Goal: Obtain resource: Download file/media

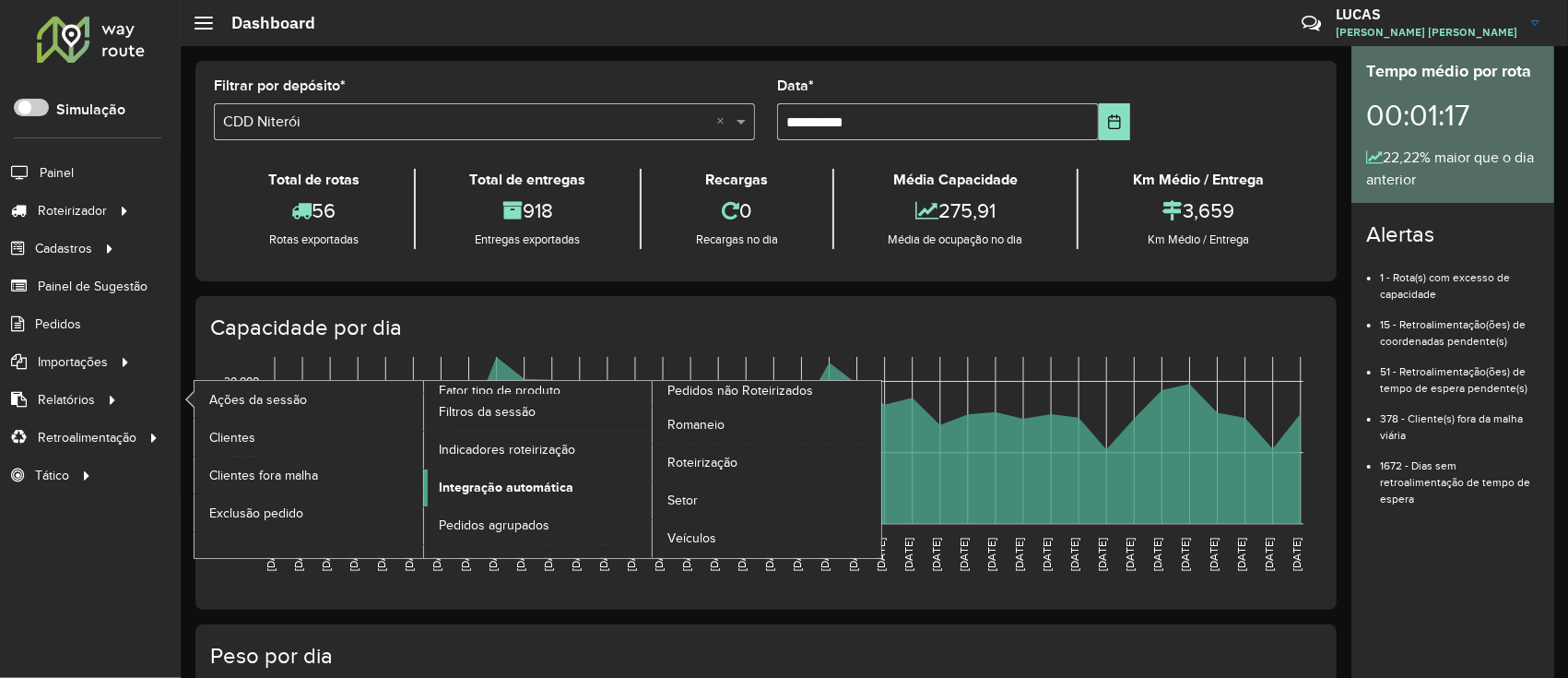
click at [471, 485] on span "Integração automática" at bounding box center [506, 487] width 135 height 19
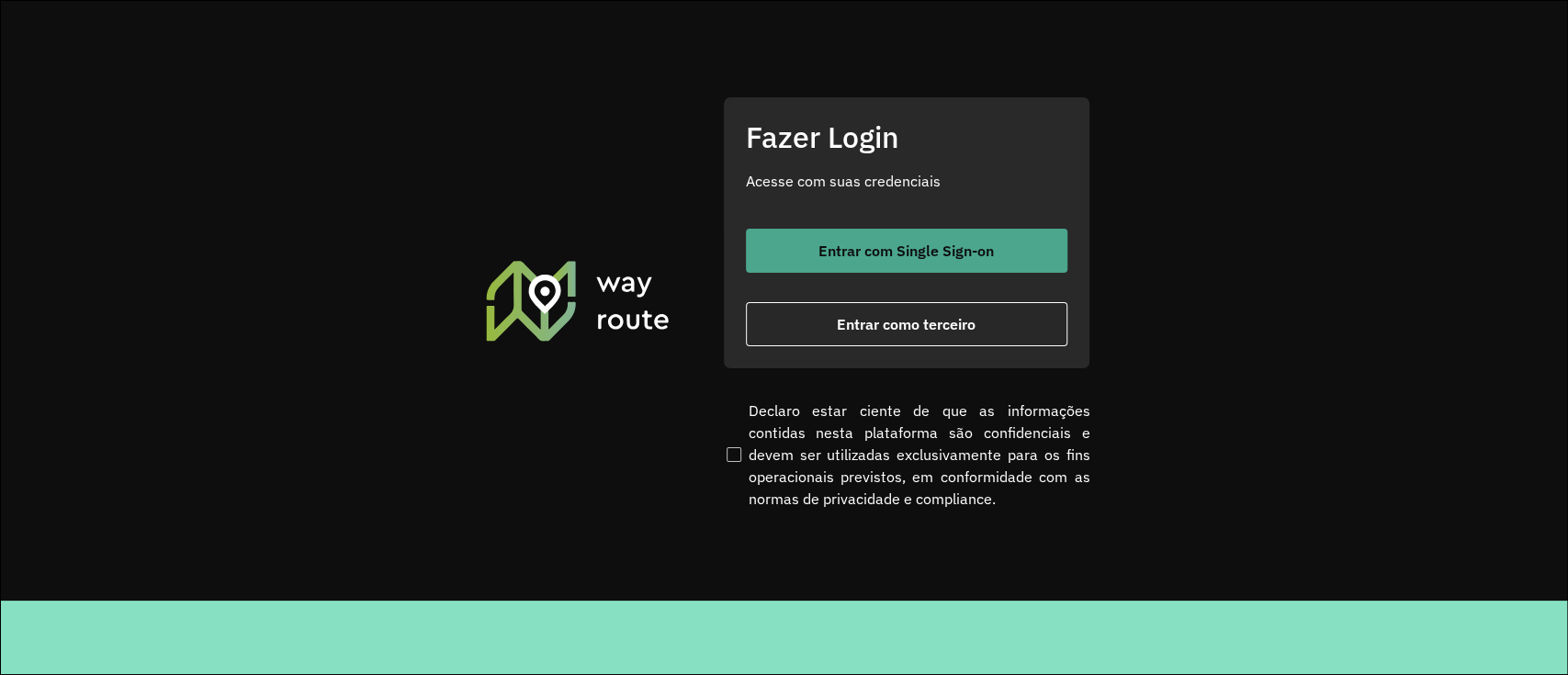
click at [830, 236] on button "Entrar com Single Sign-on" at bounding box center [907, 251] width 321 height 44
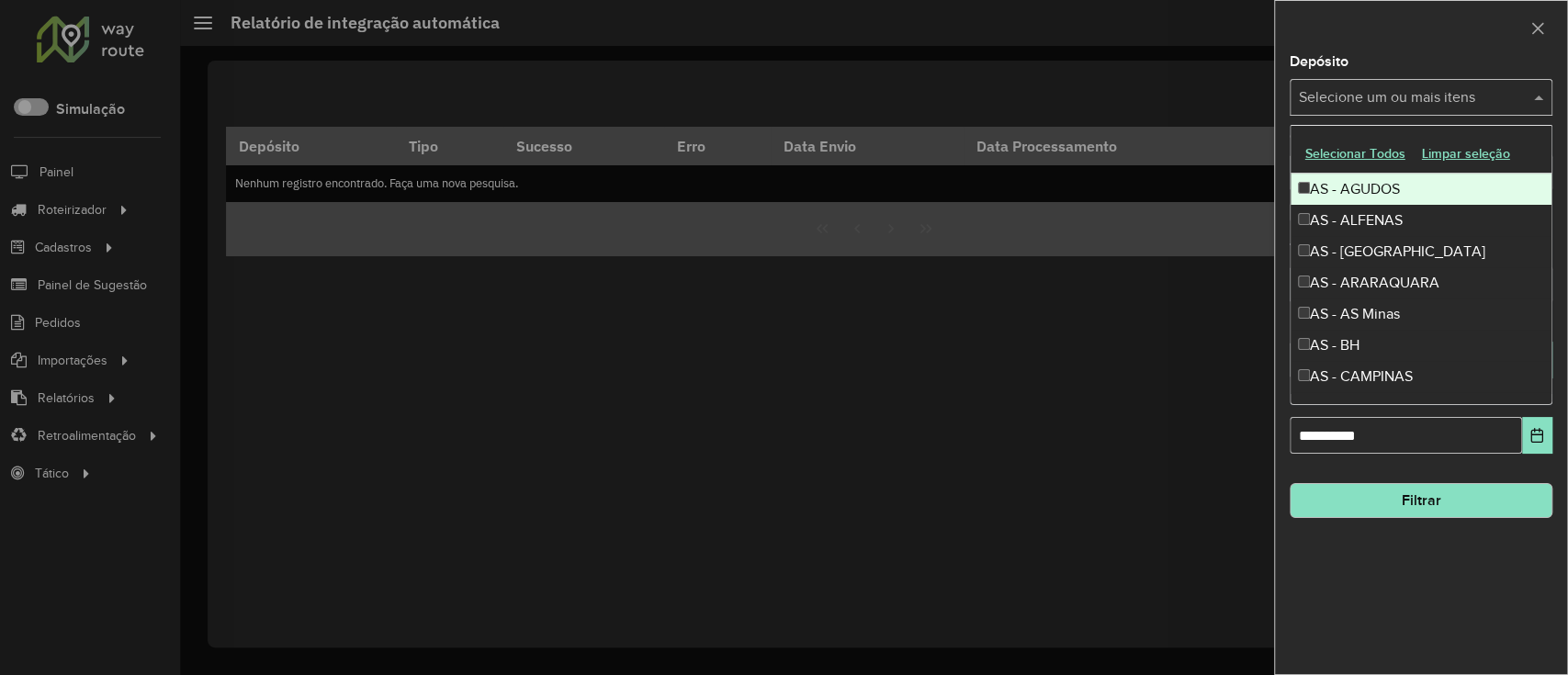
click at [1316, 84] on div "Selecione um ou mais itens" at bounding box center [1421, 97] width 263 height 37
click at [1325, 153] on button "Selecionar Todos" at bounding box center [1355, 153] width 117 height 28
click at [1376, 25] on div at bounding box center [1421, 28] width 292 height 54
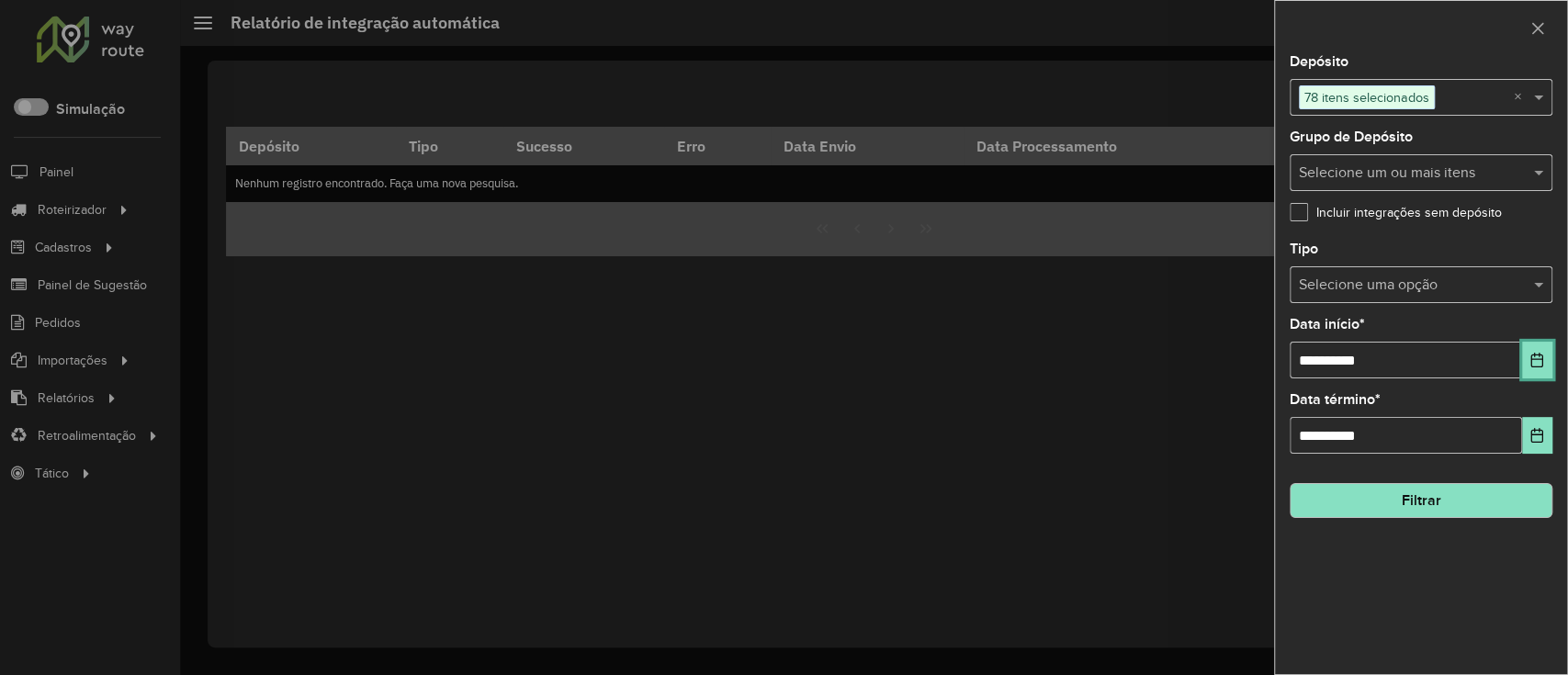
click at [1539, 369] on button "Choose Date" at bounding box center [1537, 360] width 30 height 37
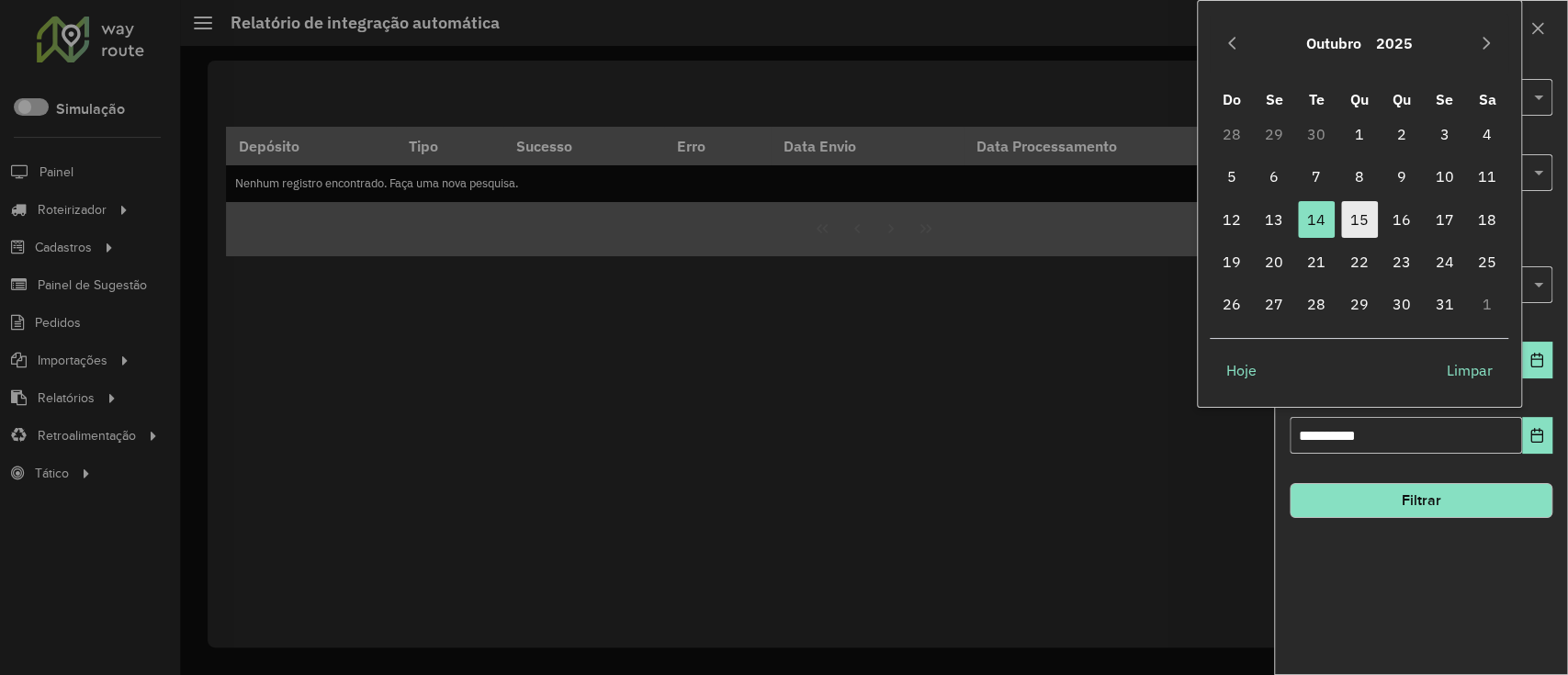
click at [1372, 217] on span "15" at bounding box center [1359, 219] width 37 height 37
type input "**********"
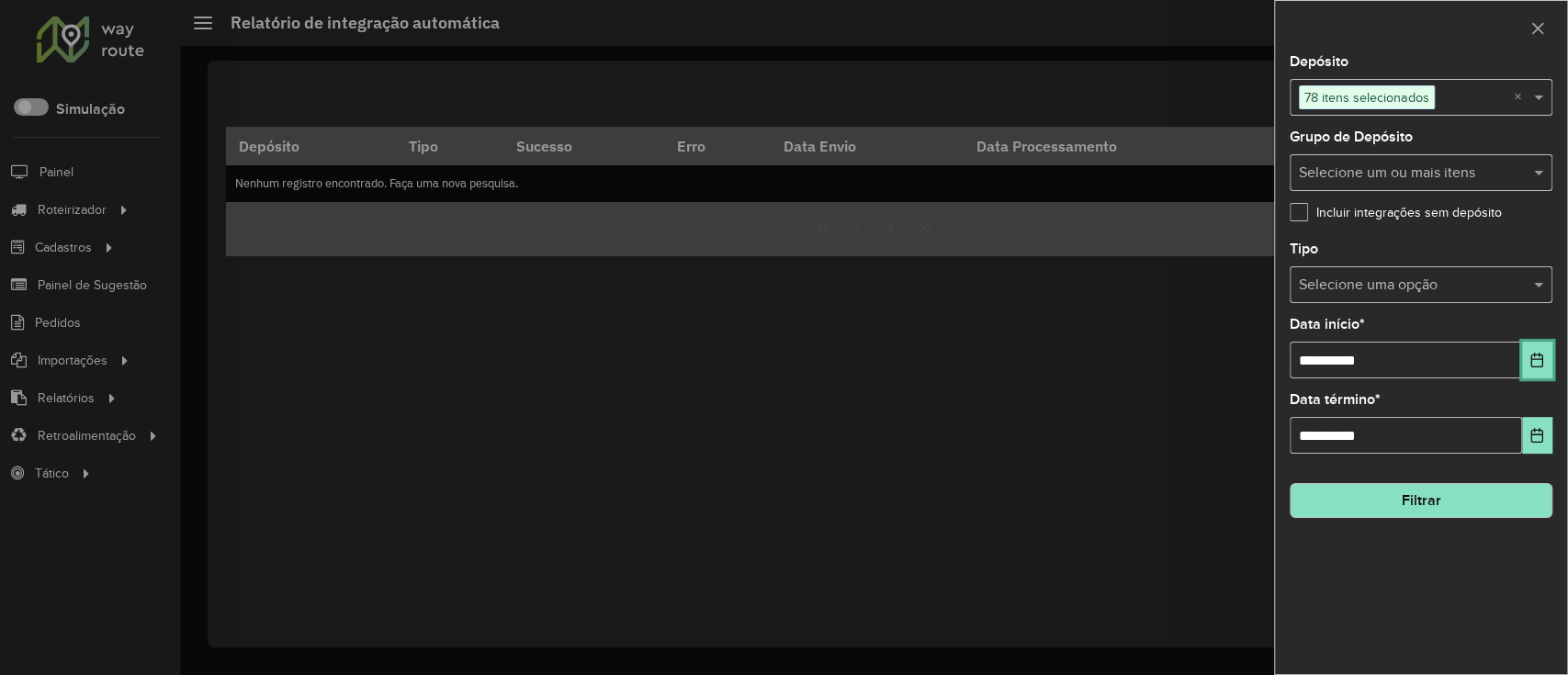
click at [1543, 362] on icon "Choose Date" at bounding box center [1537, 360] width 15 height 15
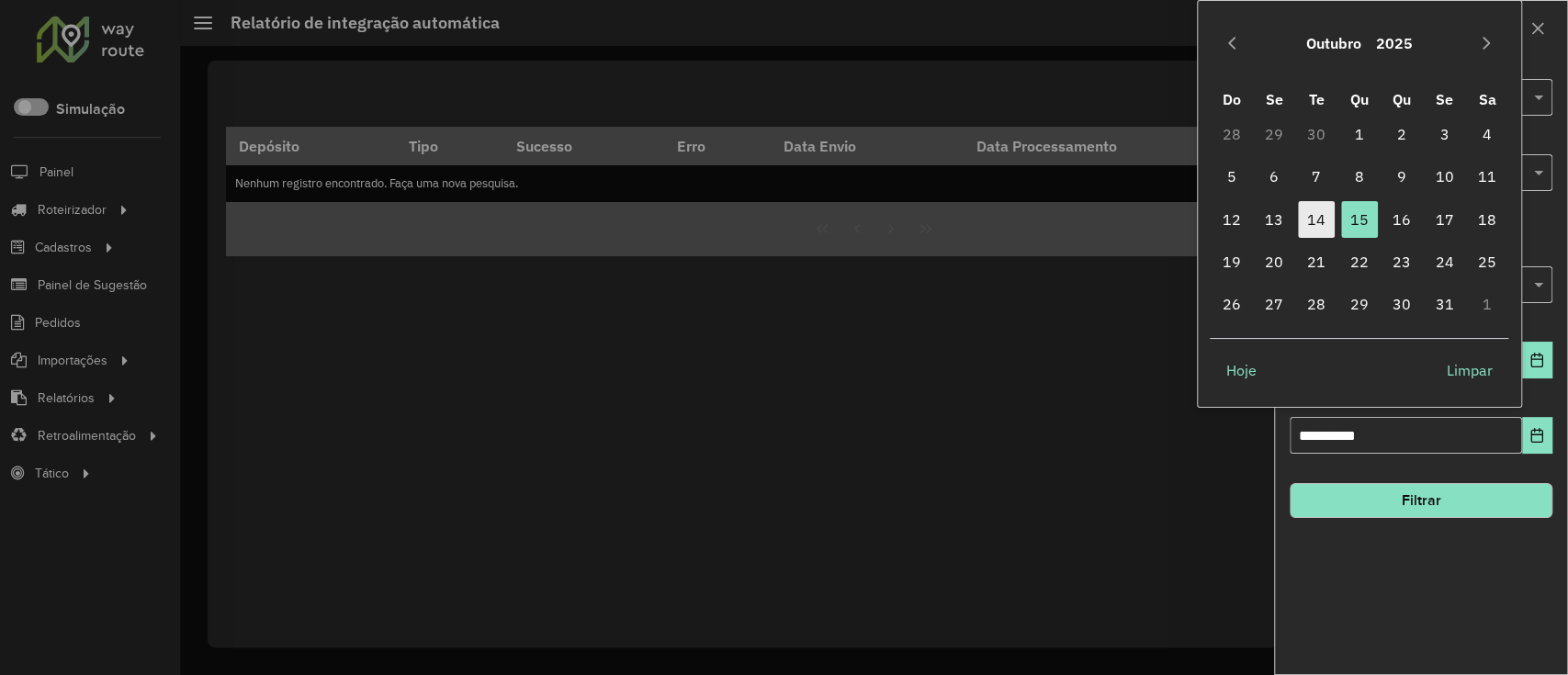
click at [1325, 223] on span "14" at bounding box center [1316, 219] width 37 height 37
type input "**********"
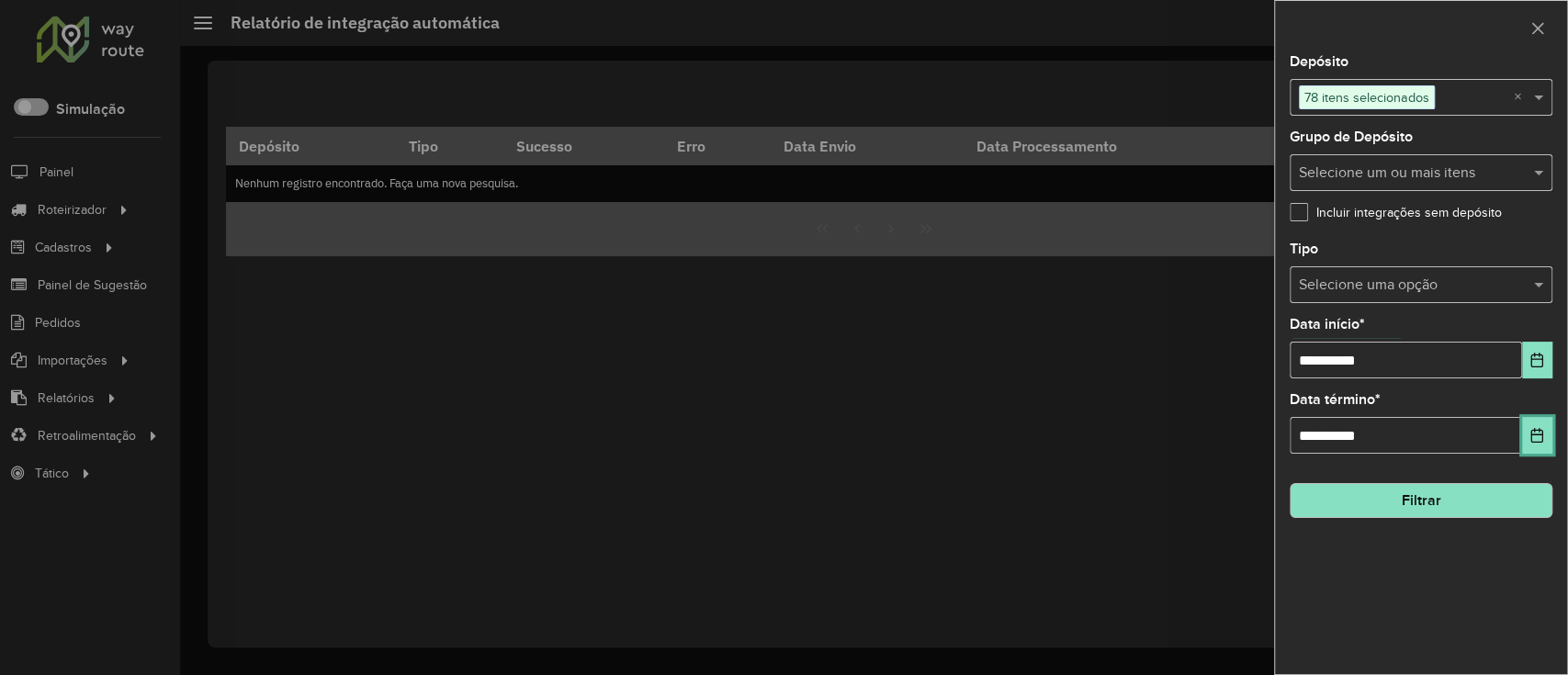
click at [1529, 429] on button "Choose Date" at bounding box center [1537, 435] width 30 height 37
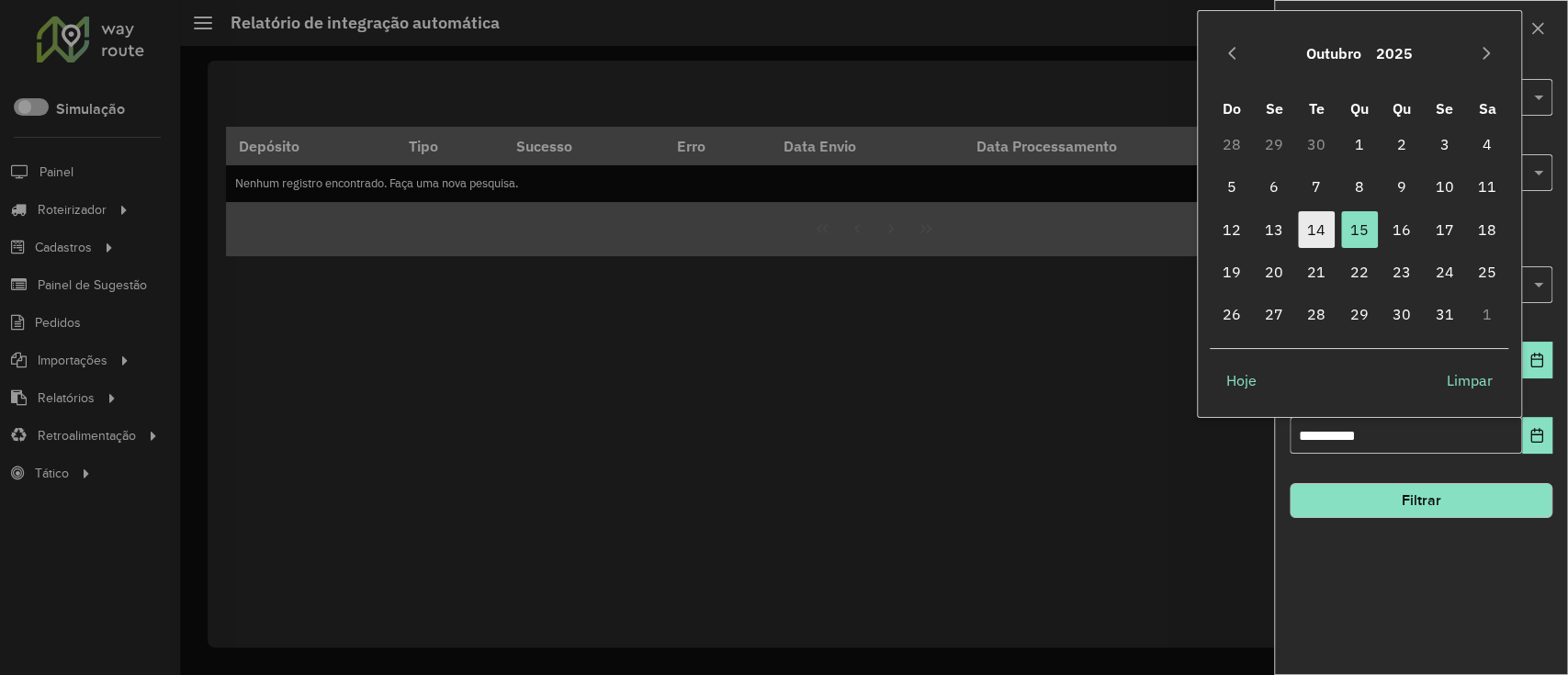
click at [1325, 227] on span "14" at bounding box center [1316, 230] width 37 height 37
type input "**********"
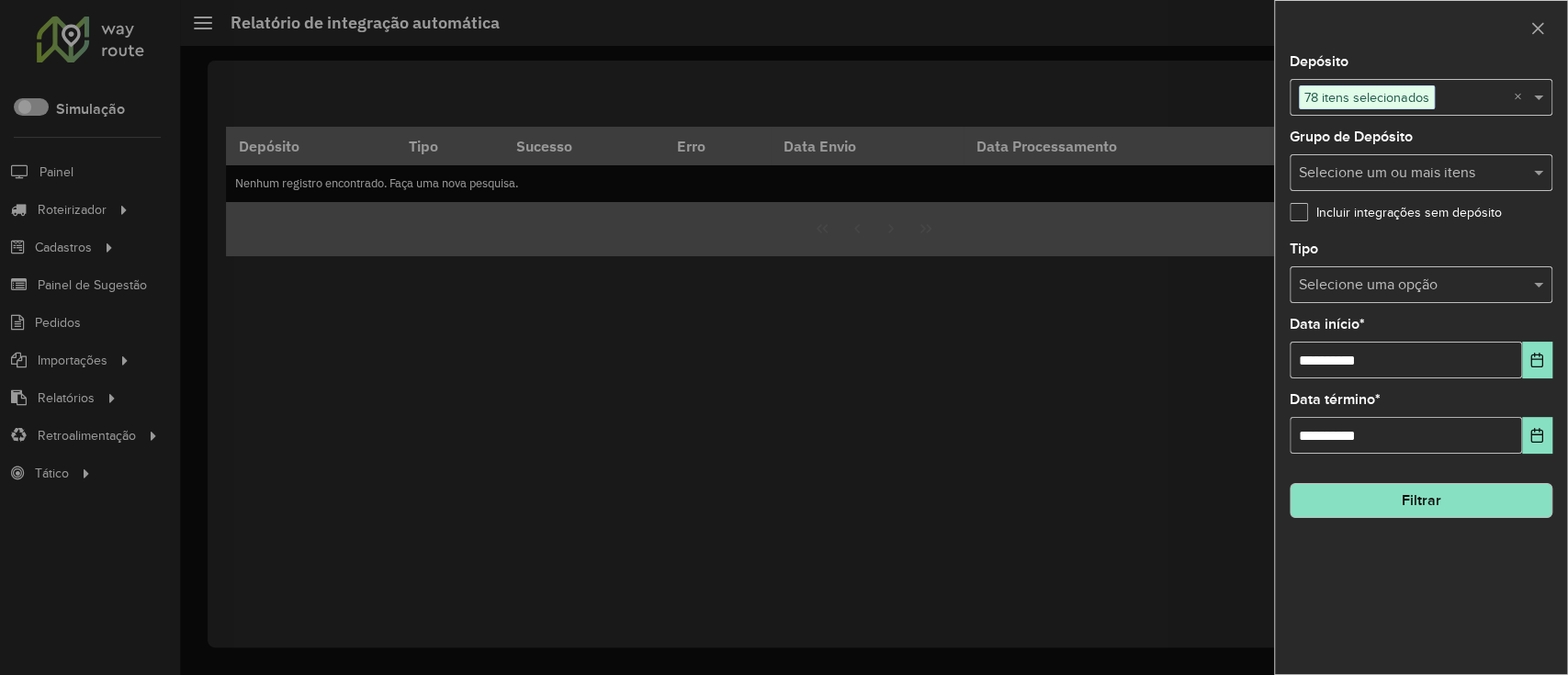
click at [1393, 489] on button "Filtrar" at bounding box center [1421, 501] width 263 height 35
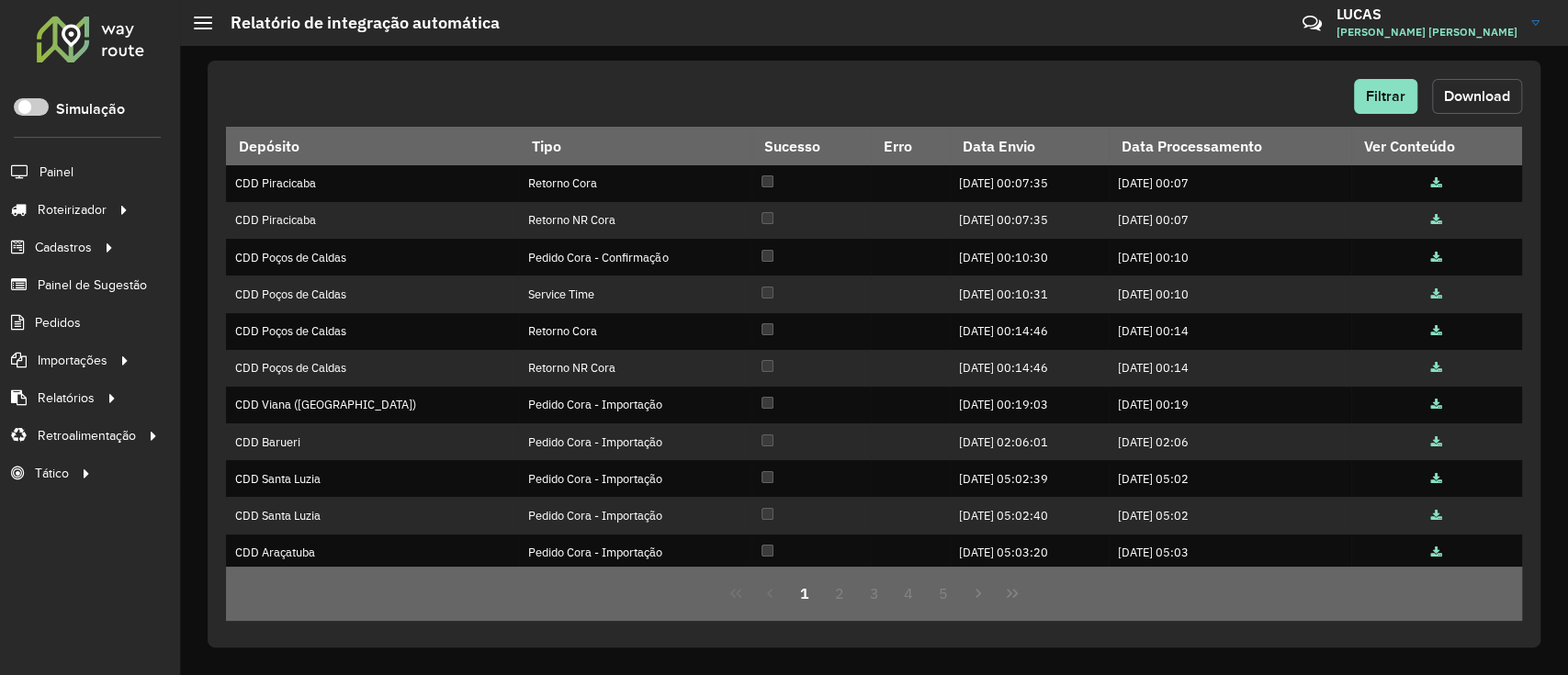
click at [1450, 105] on button "Download" at bounding box center [1477, 96] width 90 height 35
click at [642, 82] on div "Filtrar Download" at bounding box center [874, 96] width 1296 height 35
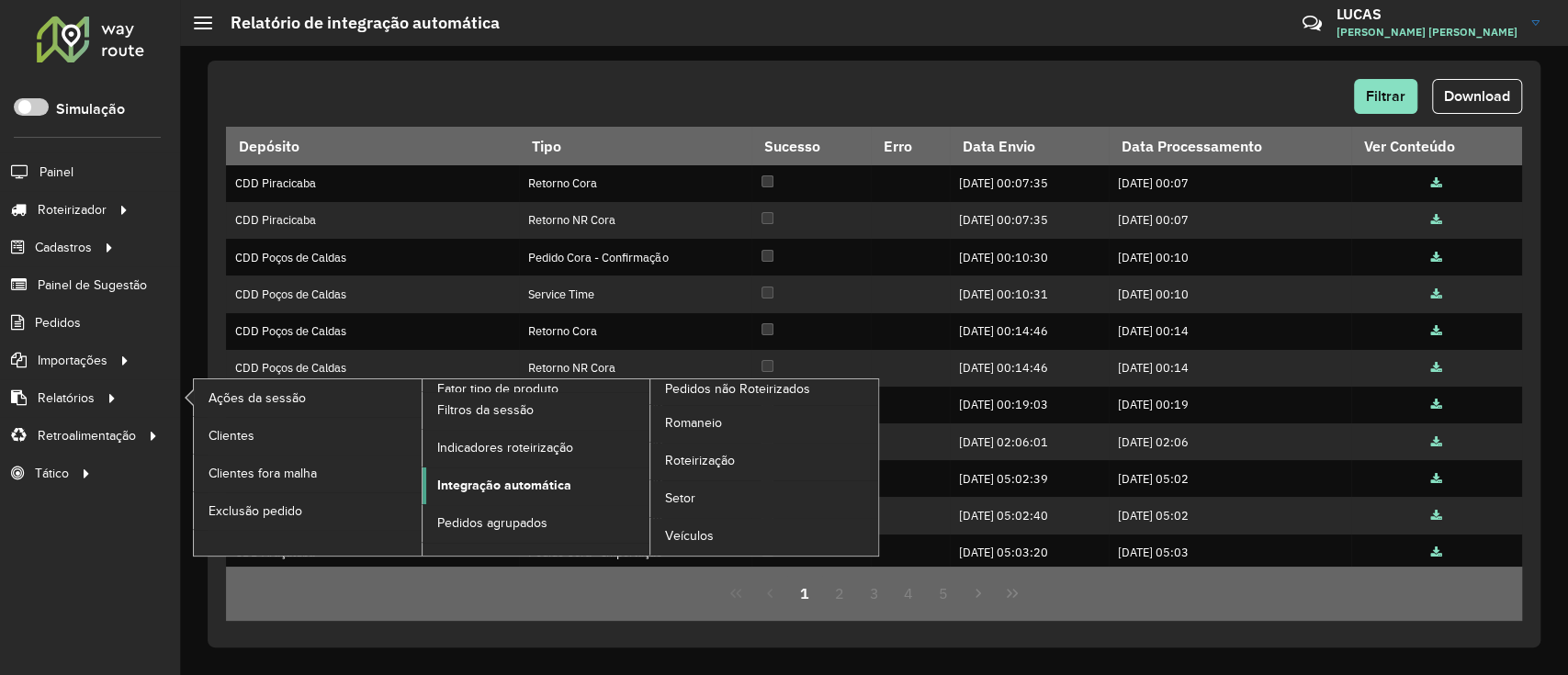
click at [460, 486] on span "Integração automática" at bounding box center [504, 485] width 134 height 19
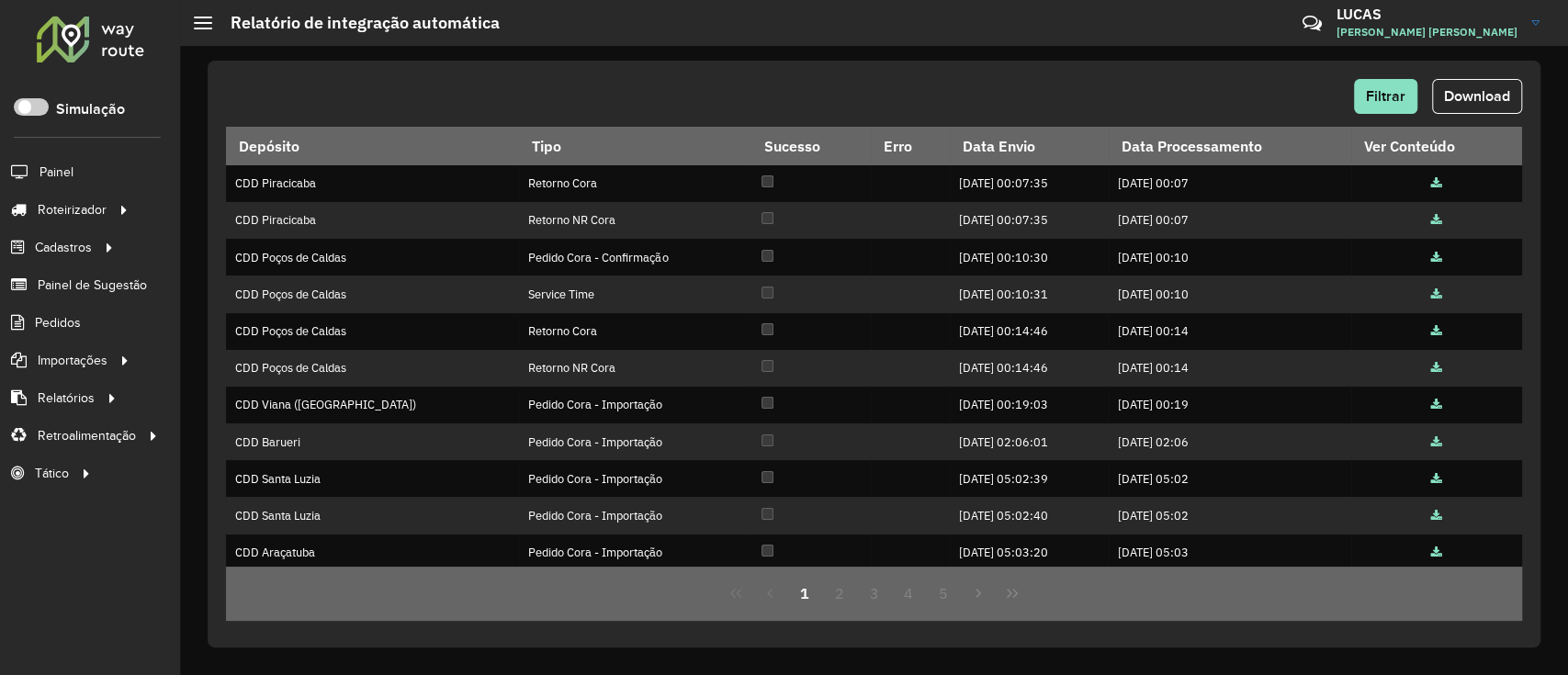
click at [88, 40] on div at bounding box center [90, 39] width 111 height 48
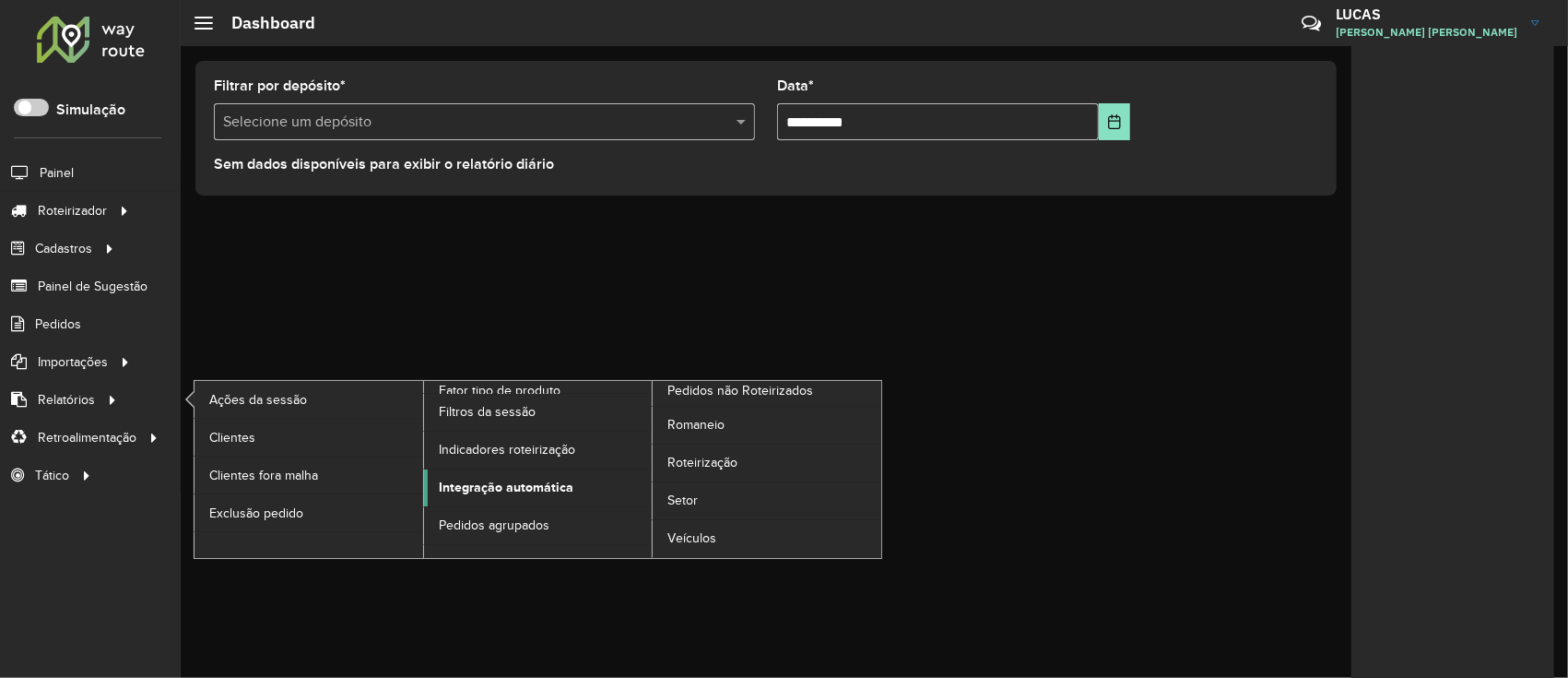
click at [471, 480] on span "Integração automática" at bounding box center [506, 487] width 135 height 19
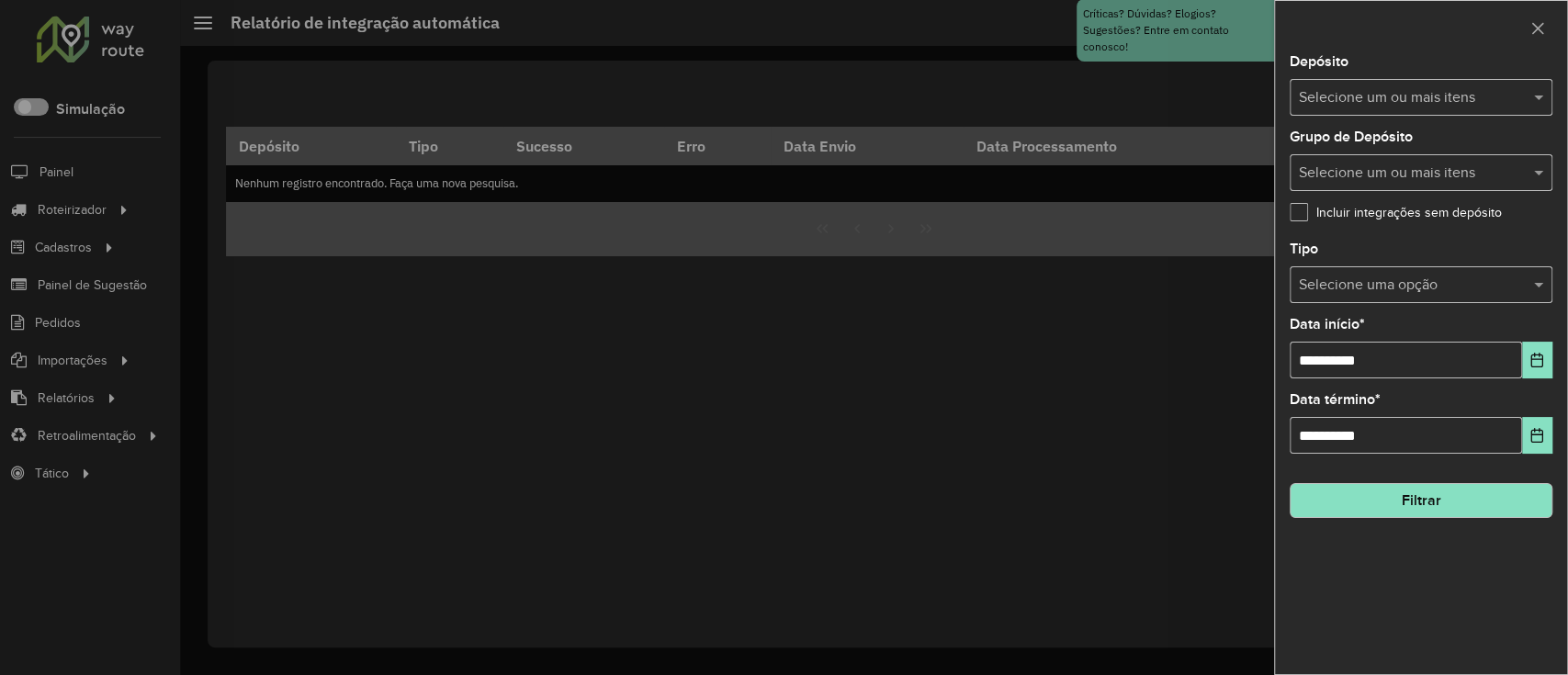
click at [1321, 101] on input "text" at bounding box center [1412, 98] width 235 height 22
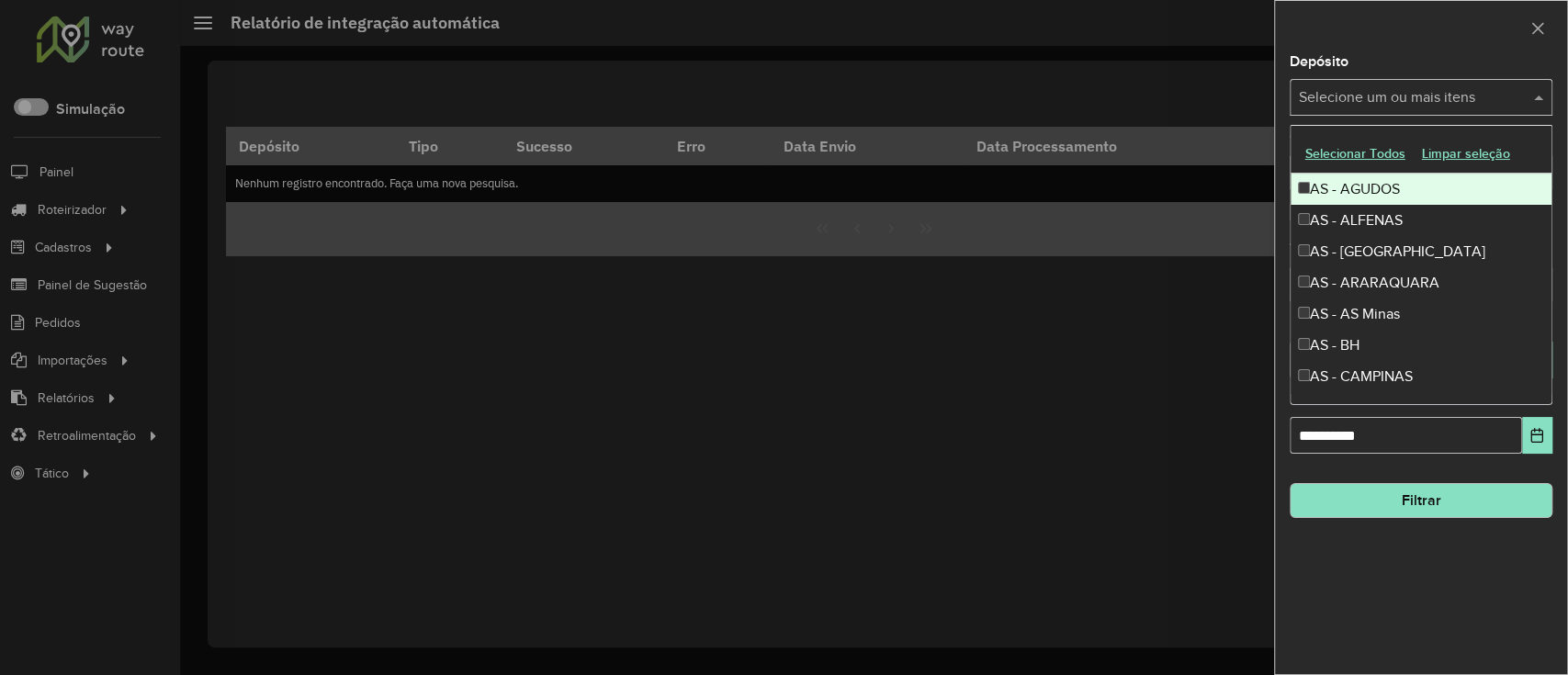
click at [1329, 145] on button "Selecionar Todos" at bounding box center [1355, 153] width 117 height 28
click at [1353, 29] on div at bounding box center [1421, 28] width 292 height 54
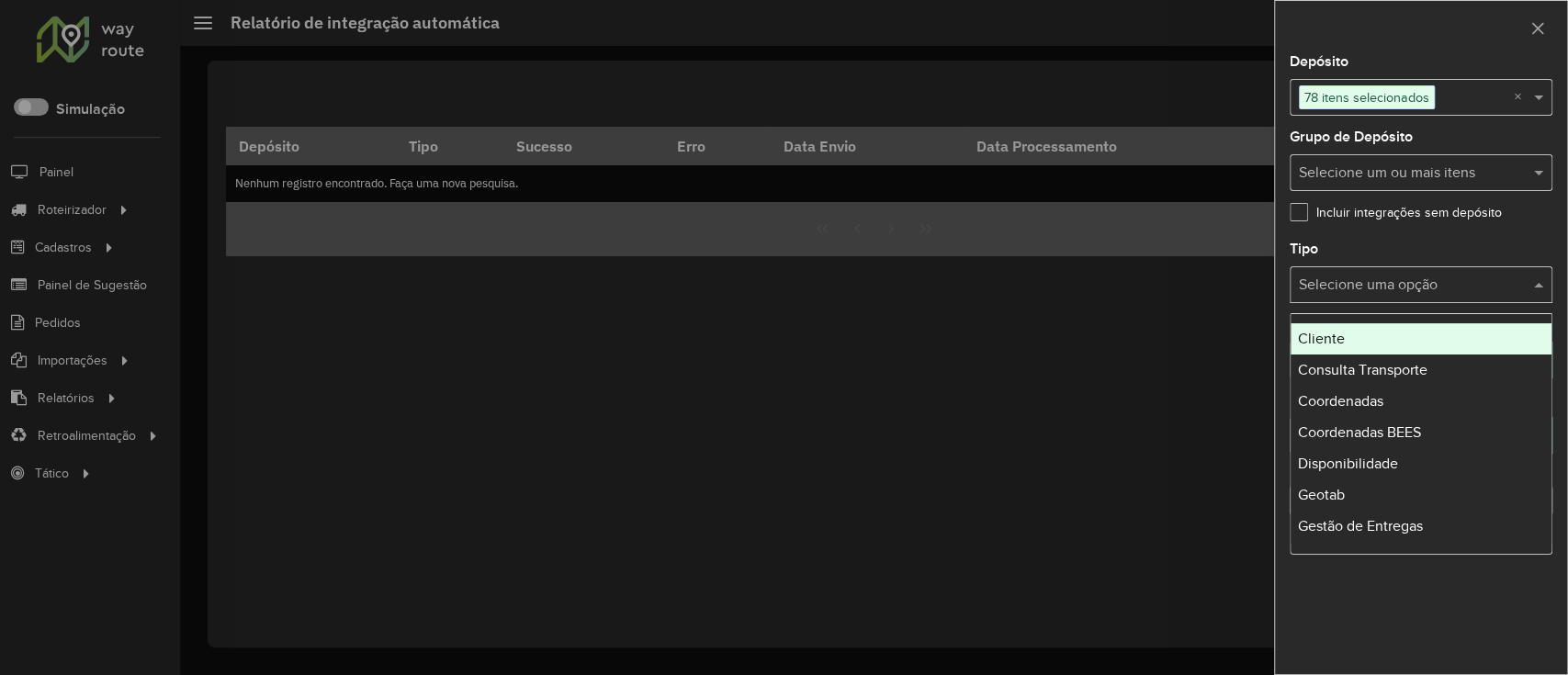
click at [1385, 282] on input "text" at bounding box center [1403, 286] width 208 height 22
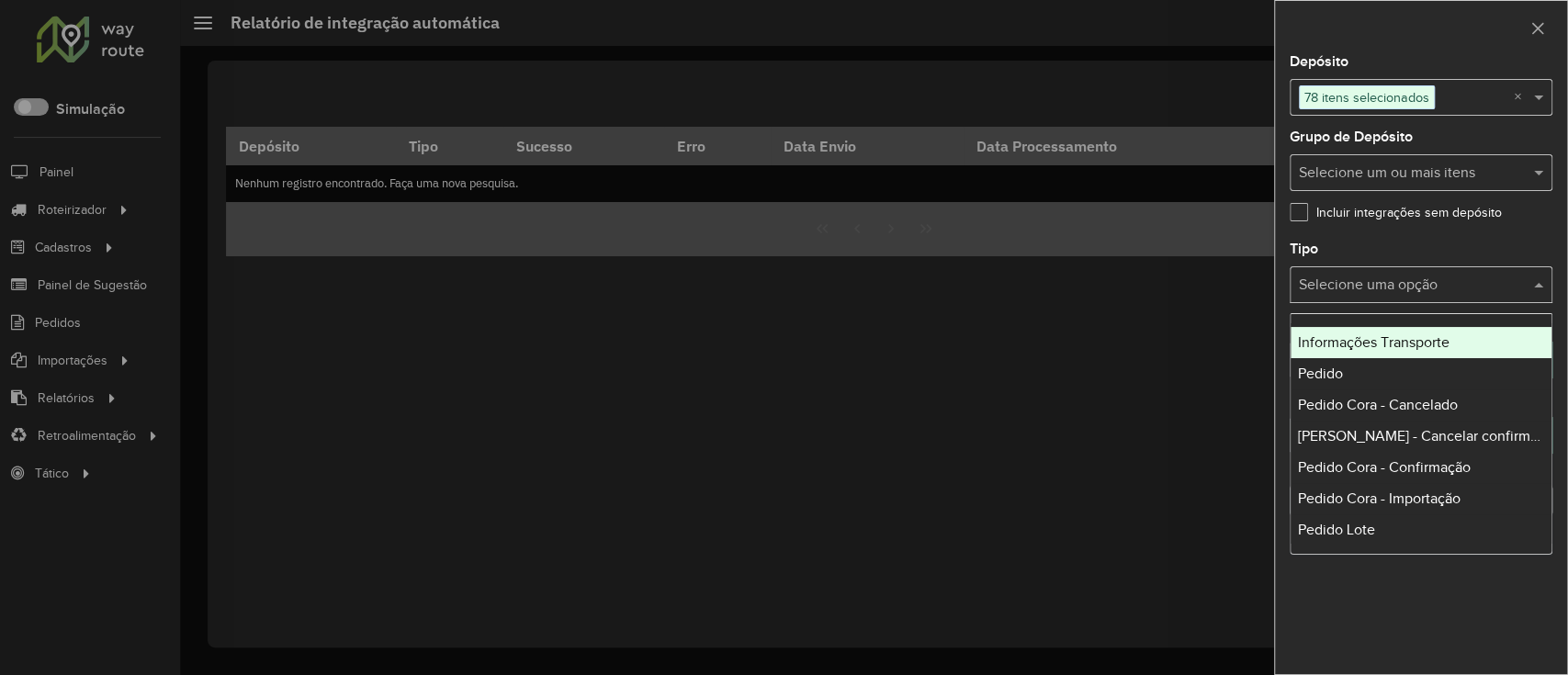
scroll to position [367, 0]
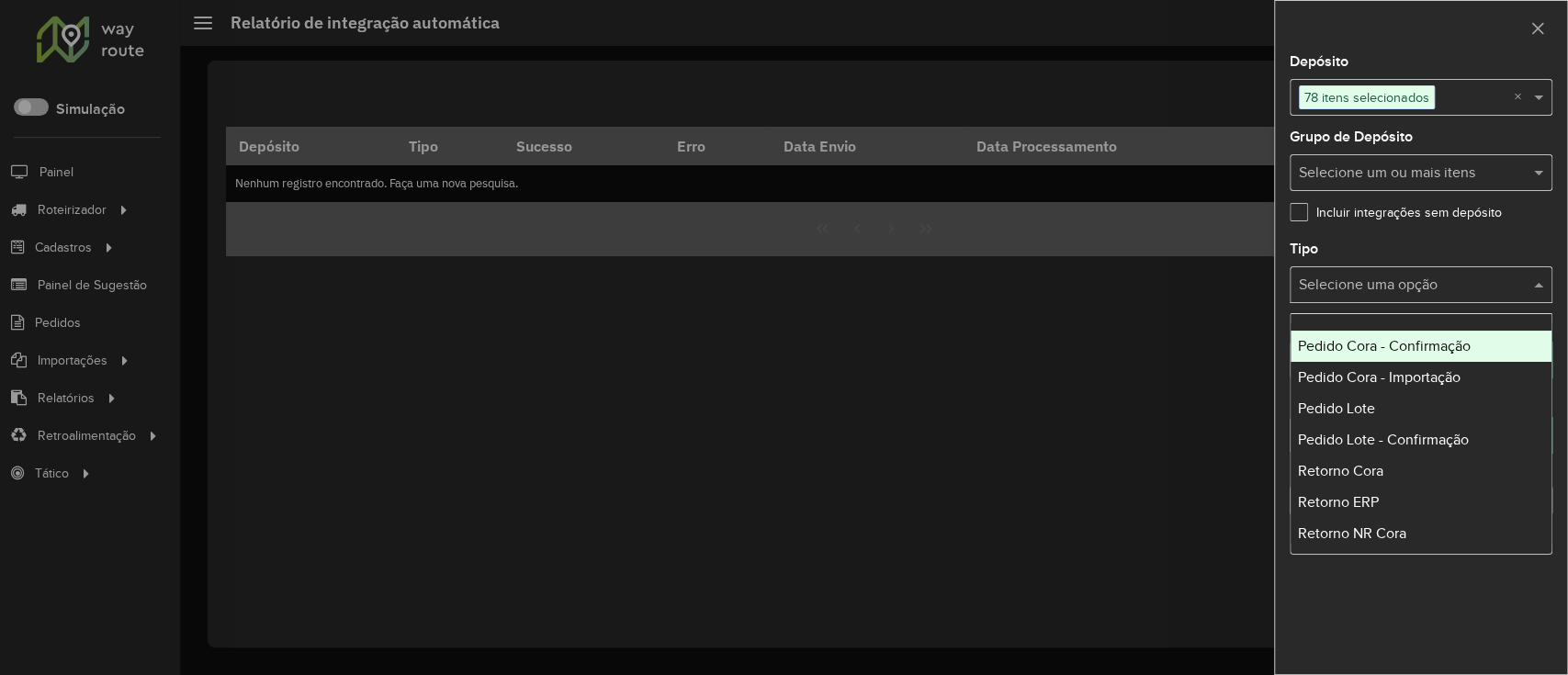
click at [1367, 348] on span "Pedido Cora - Confirmação" at bounding box center [1384, 345] width 173 height 16
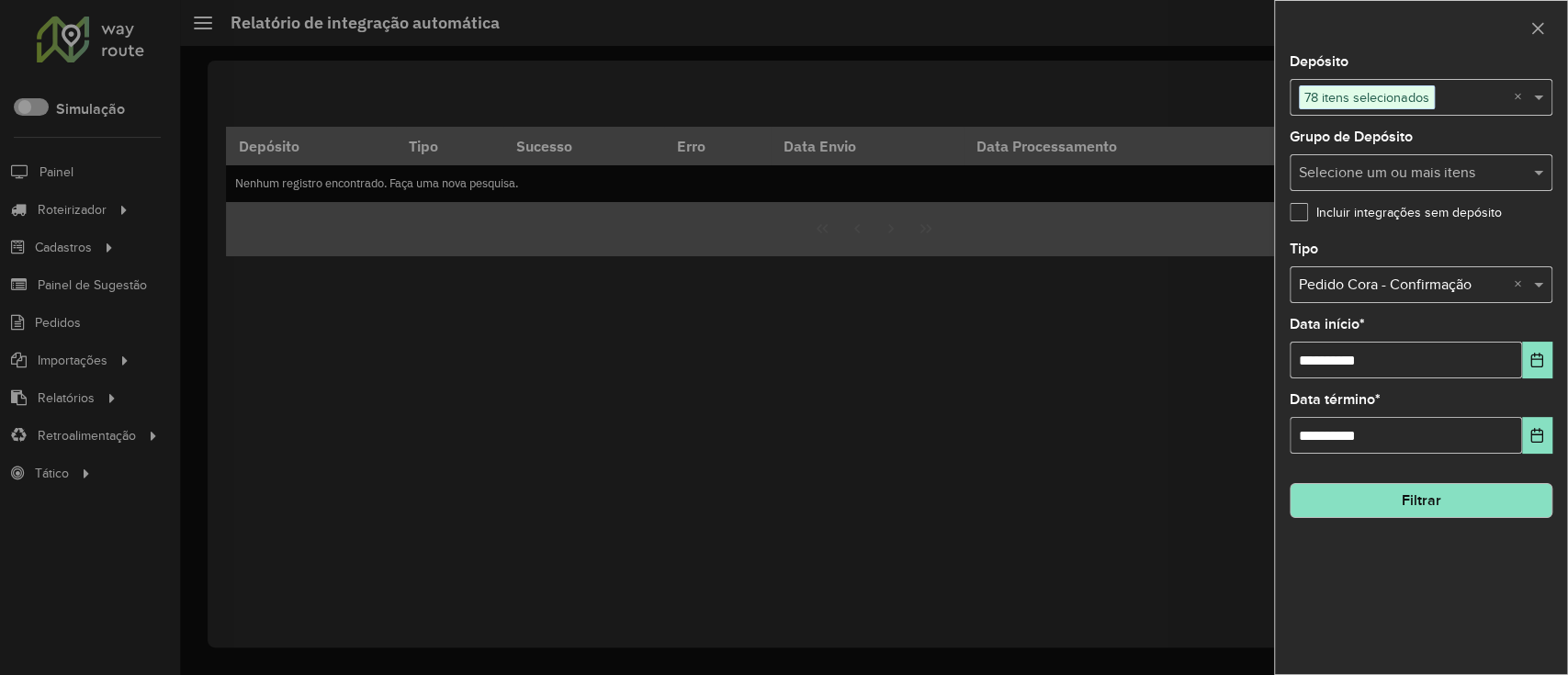
click at [1461, 516] on button "Filtrar" at bounding box center [1421, 501] width 263 height 35
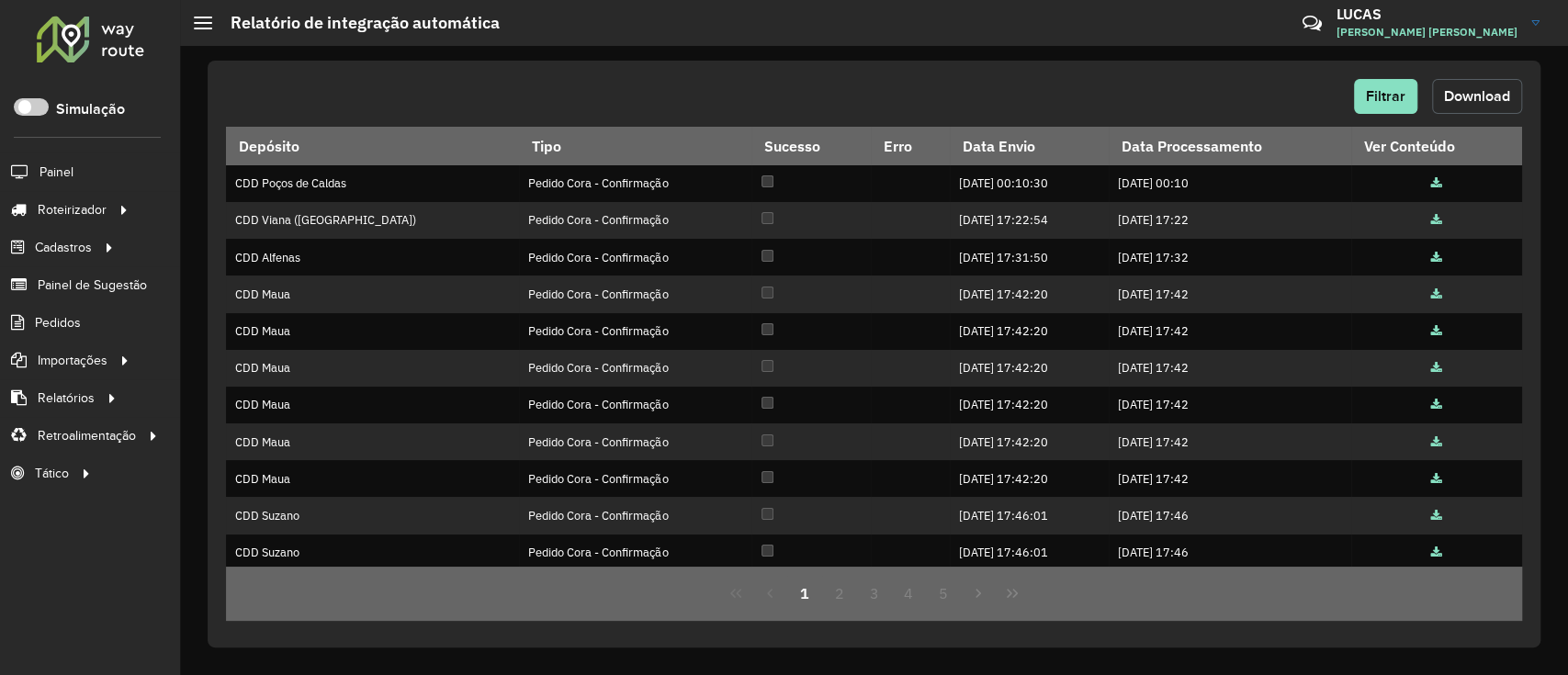
click at [1471, 109] on button "Download" at bounding box center [1477, 96] width 90 height 35
click at [1400, 100] on span "Filtrar" at bounding box center [1385, 96] width 39 height 16
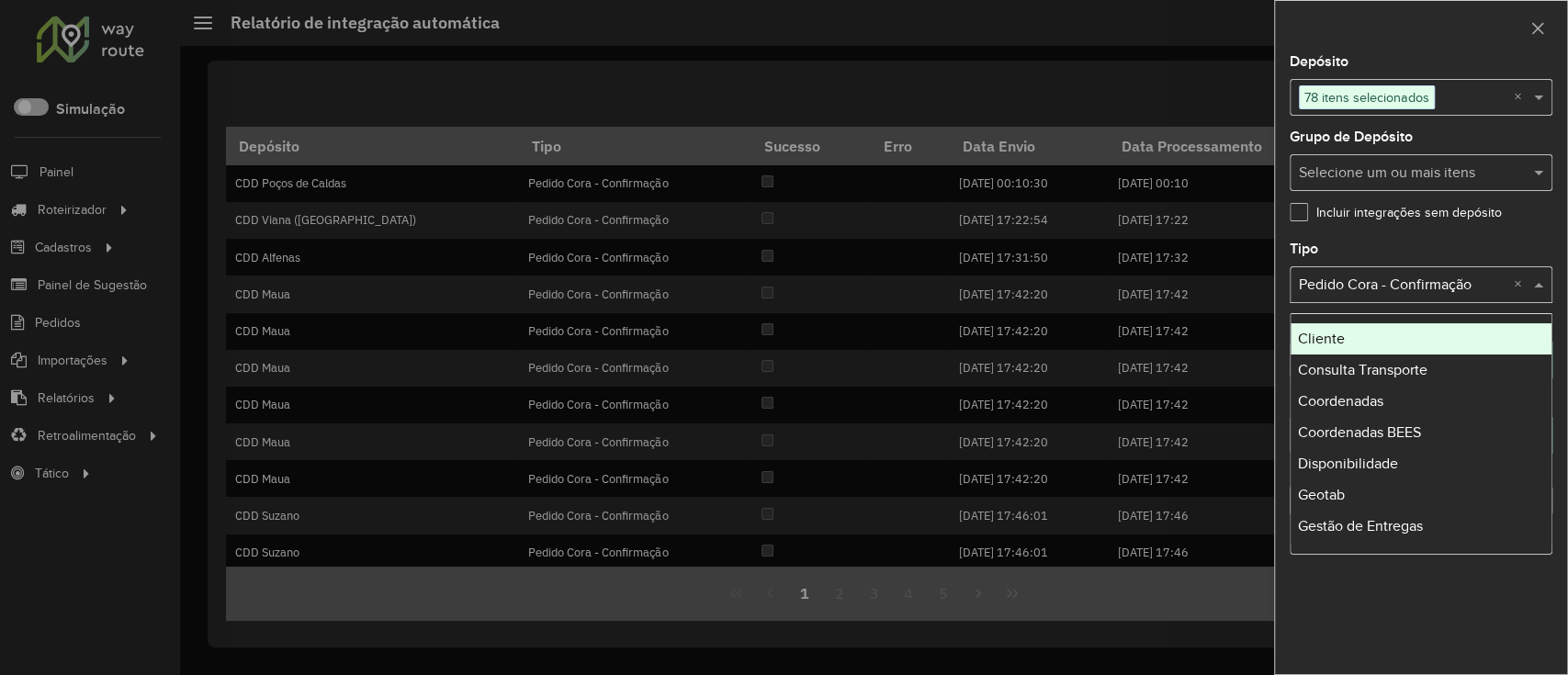
click at [1398, 285] on input "text" at bounding box center [1403, 286] width 208 height 22
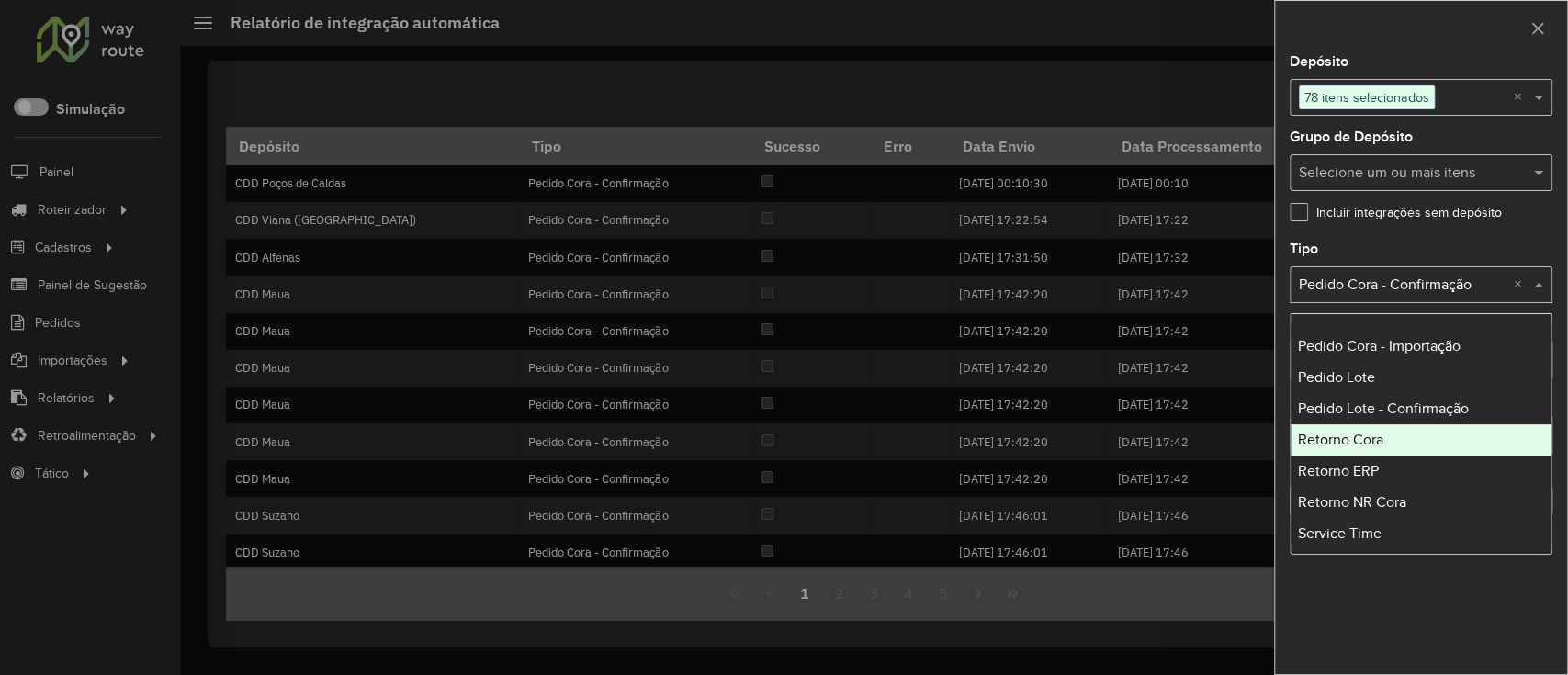
click at [1382, 437] on span "Retorno Cora" at bounding box center [1340, 439] width 85 height 16
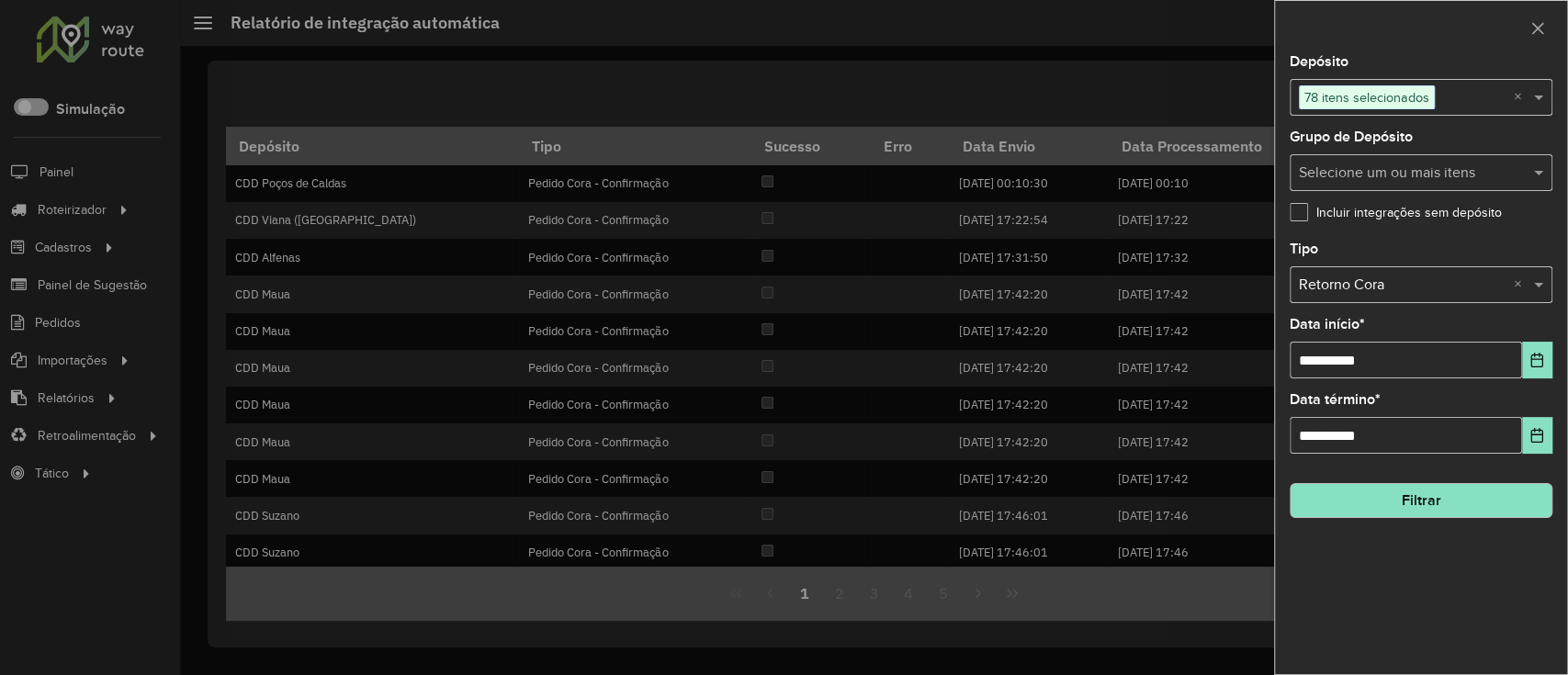
click at [1422, 498] on button "Filtrar" at bounding box center [1421, 501] width 263 height 35
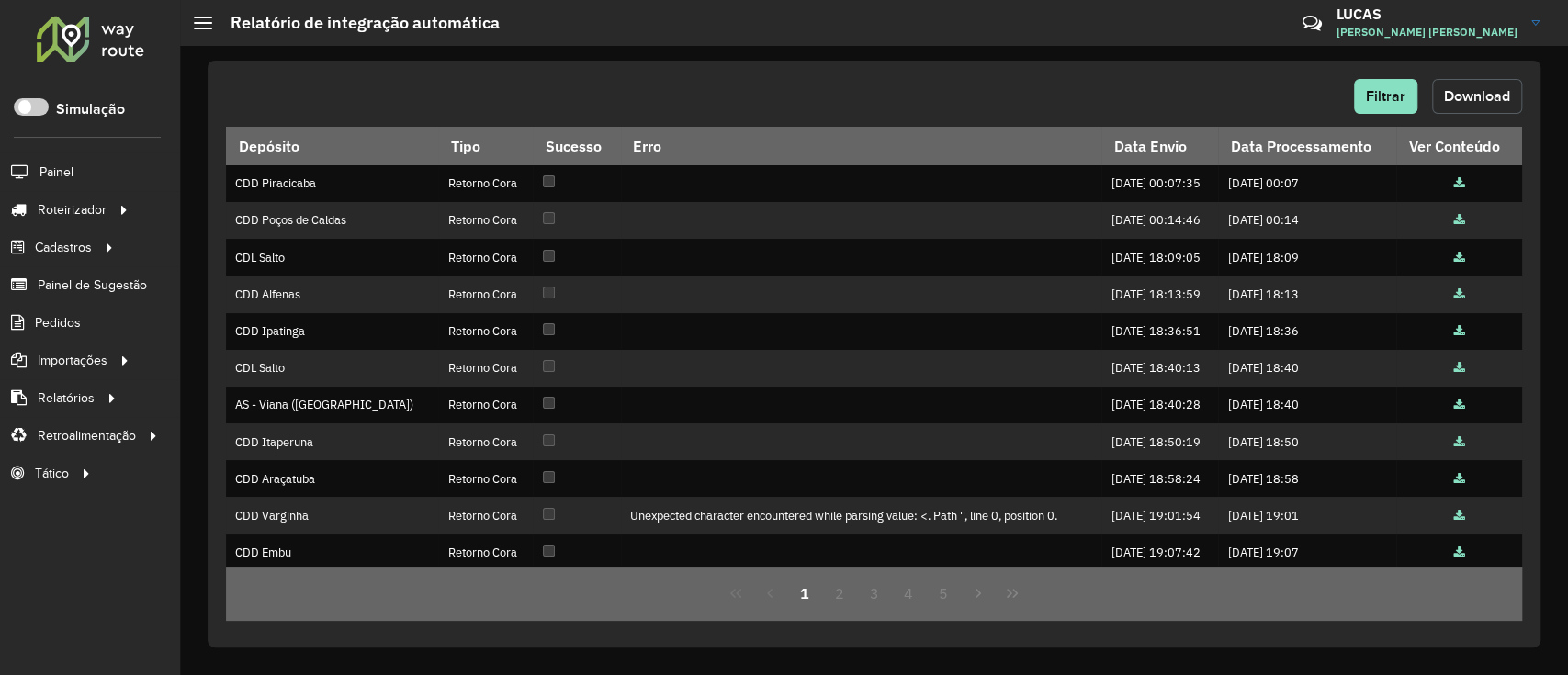
click at [1469, 98] on span "Download" at bounding box center [1477, 96] width 66 height 16
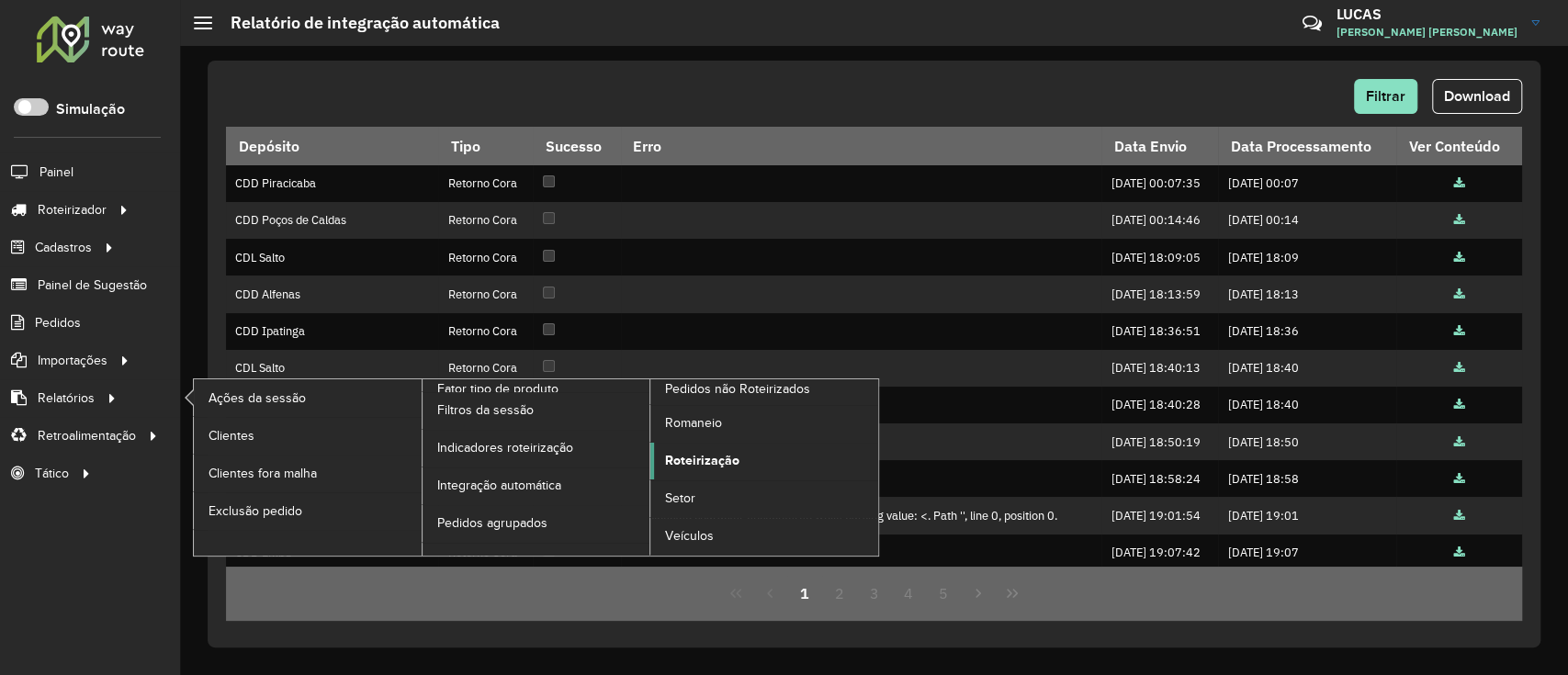
click at [767, 453] on link "Roteirização" at bounding box center [764, 461] width 228 height 37
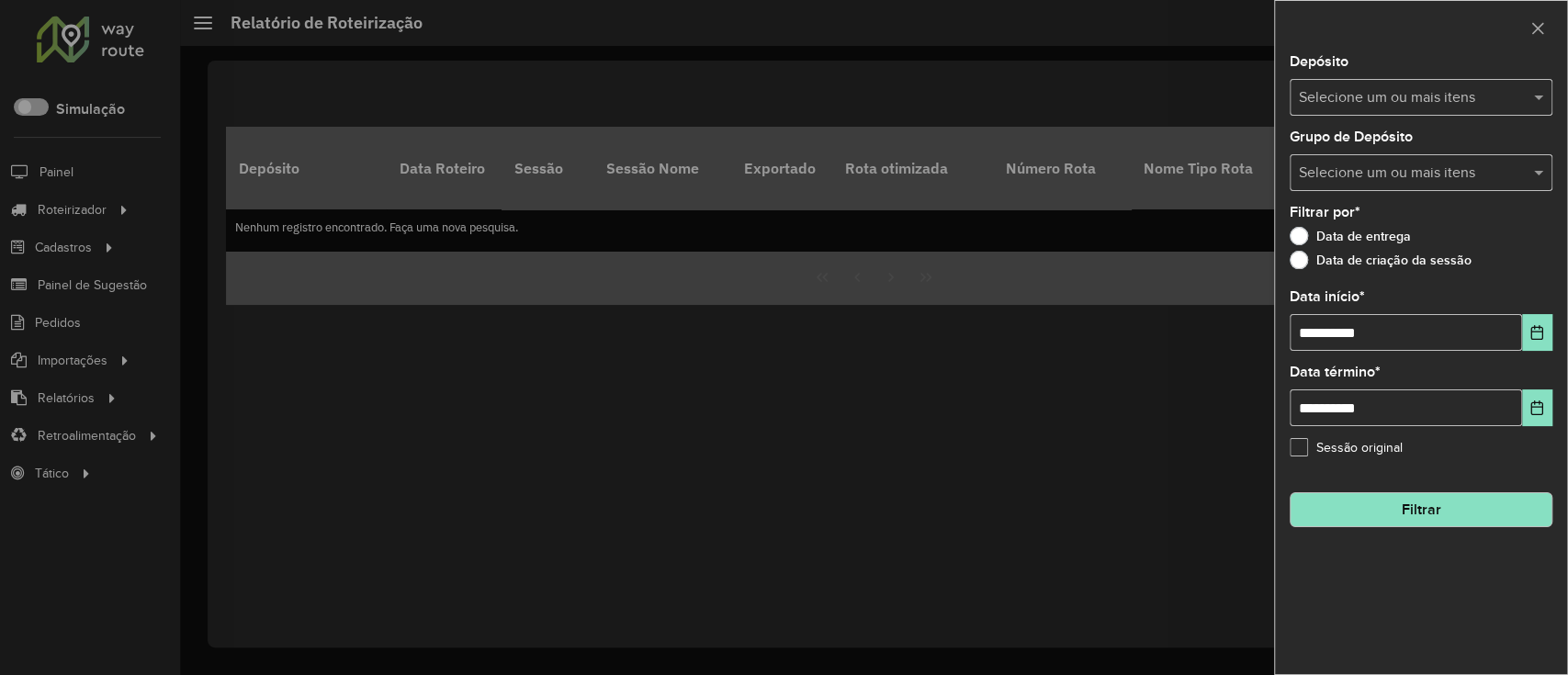
click at [1356, 105] on input "text" at bounding box center [1412, 98] width 235 height 22
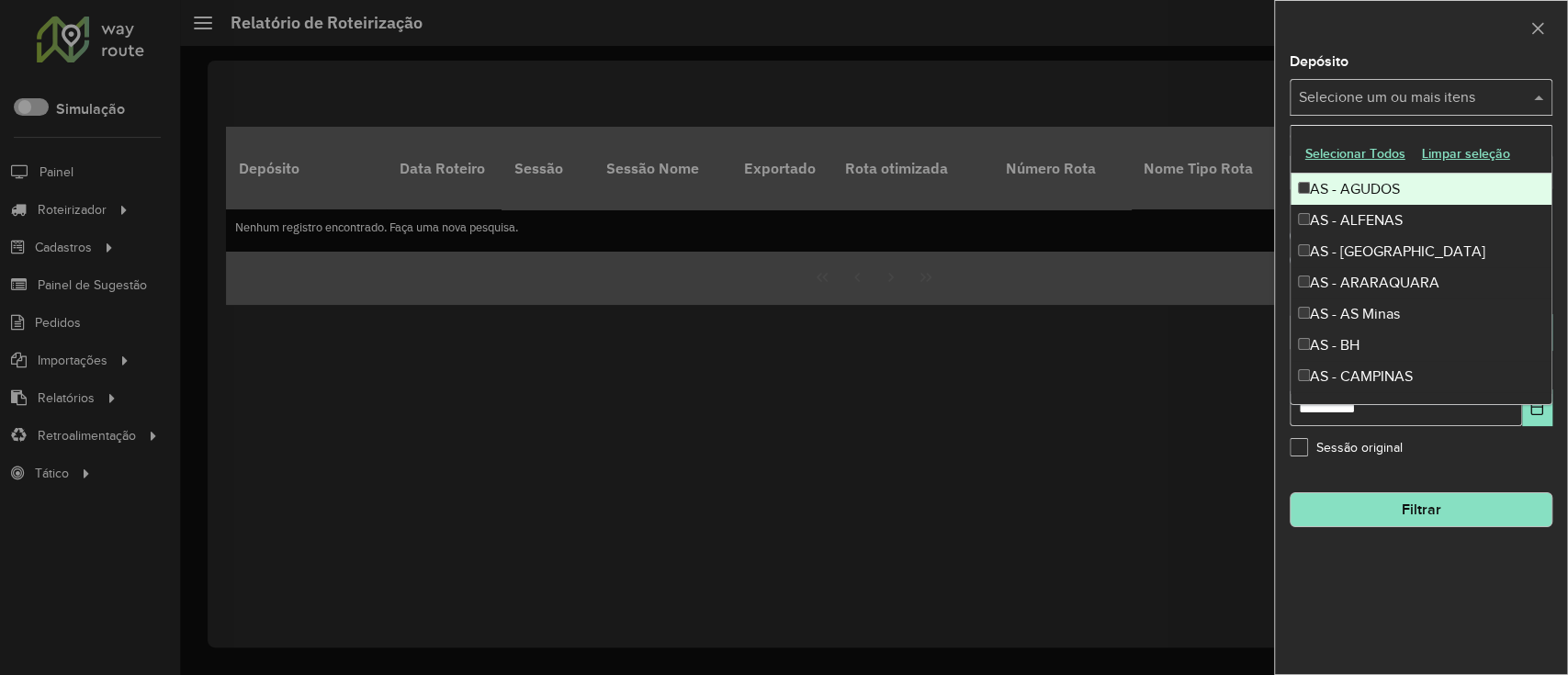
click at [1352, 146] on button "Selecionar Todos" at bounding box center [1355, 153] width 117 height 28
click at [1371, 51] on div at bounding box center [1421, 28] width 292 height 54
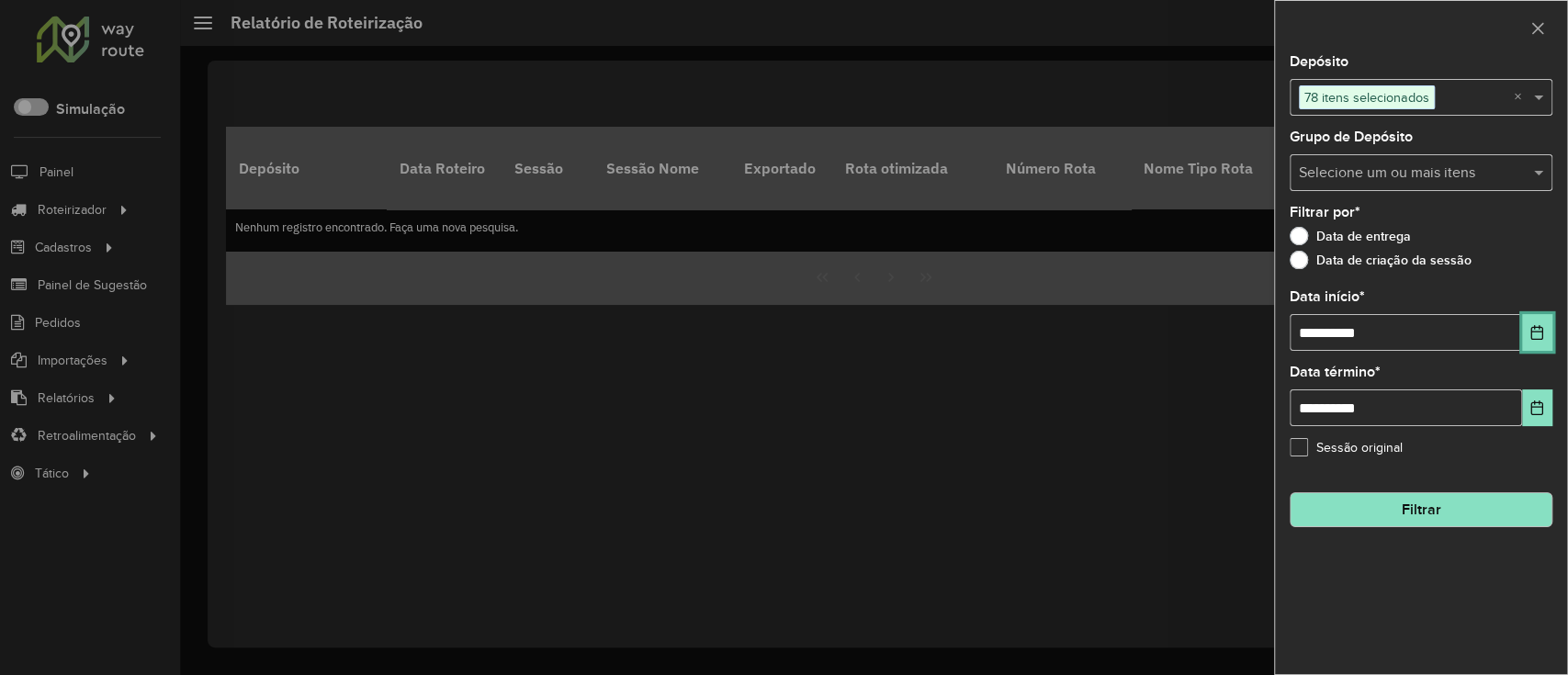
click at [1537, 336] on icon "Choose Date" at bounding box center [1537, 332] width 15 height 15
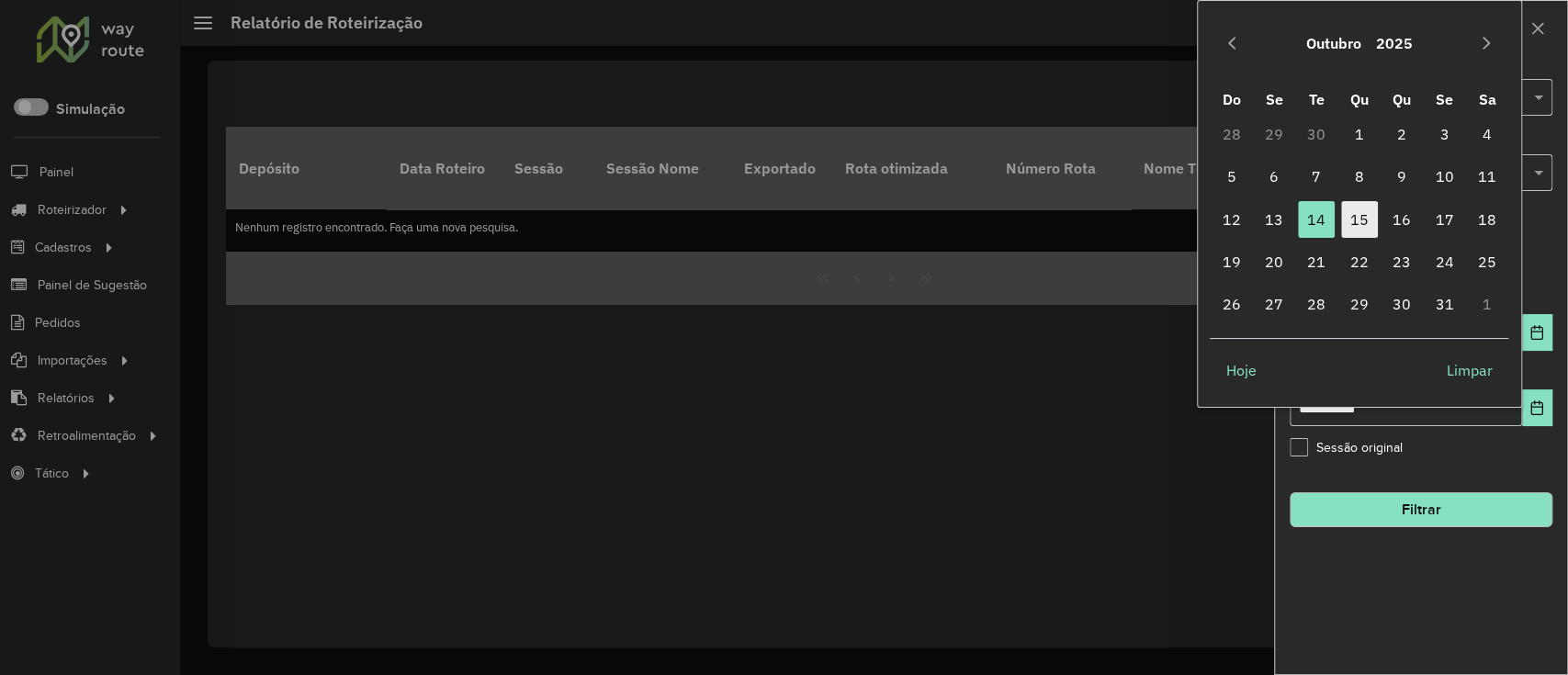
click at [1359, 224] on span "15" at bounding box center [1359, 219] width 37 height 37
type input "**********"
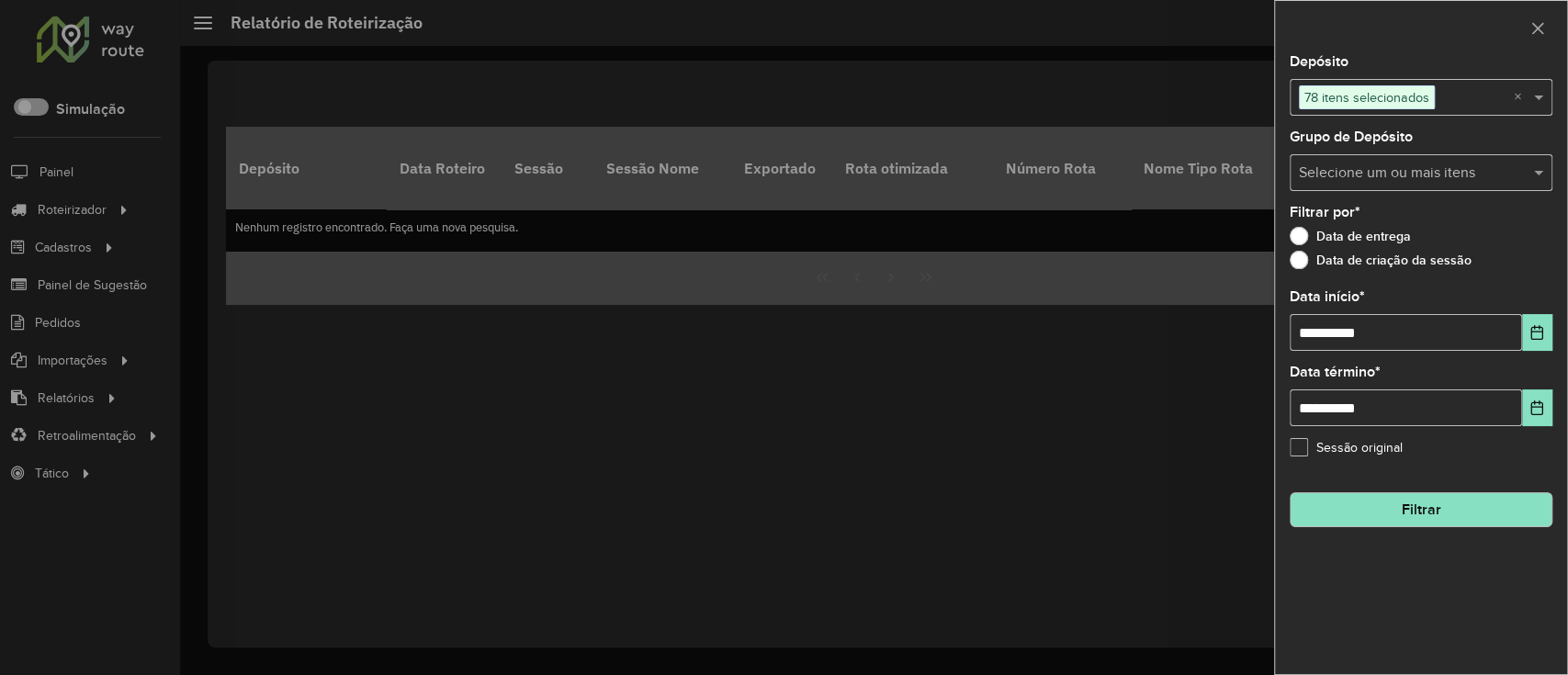
click at [1359, 506] on button "Filtrar" at bounding box center [1421, 510] width 263 height 35
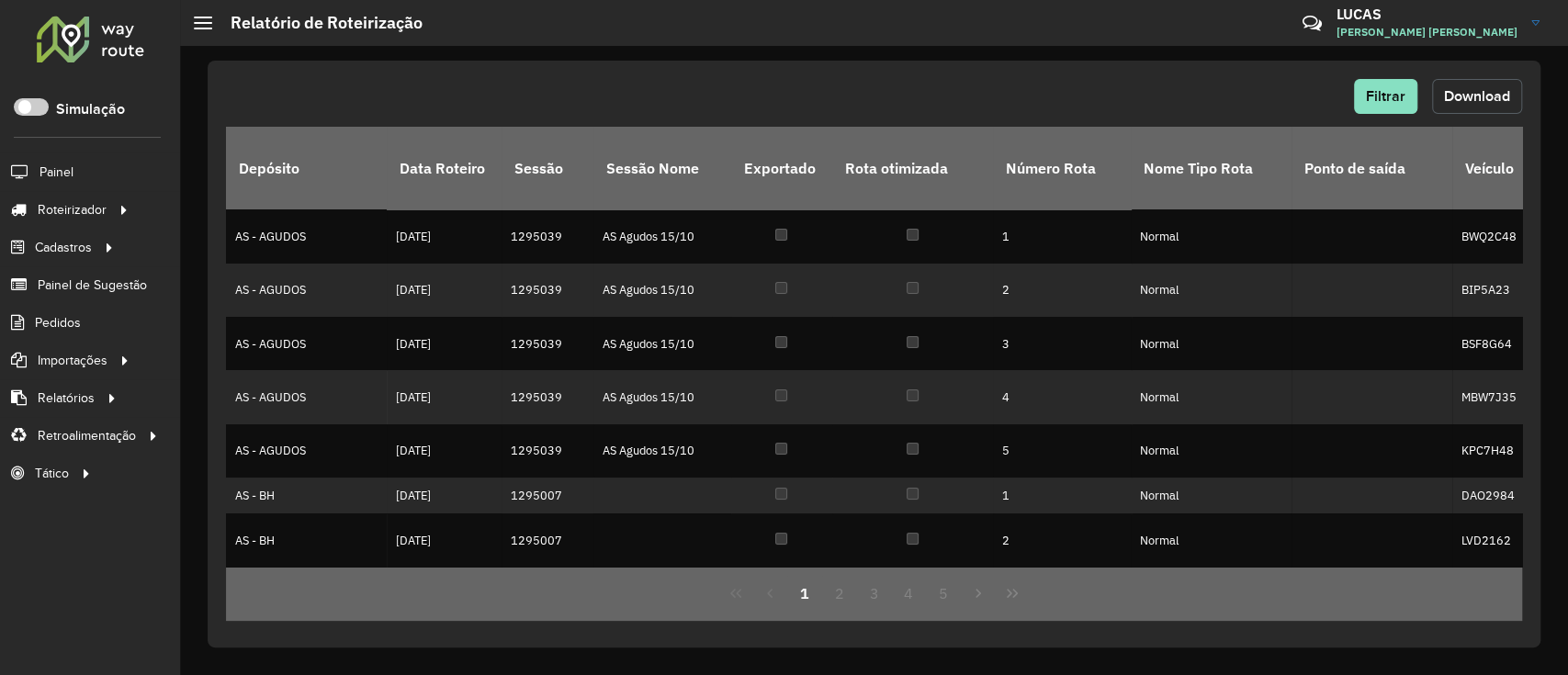
click at [1458, 102] on span "Download" at bounding box center [1477, 96] width 66 height 16
